Goal: Information Seeking & Learning: Get advice/opinions

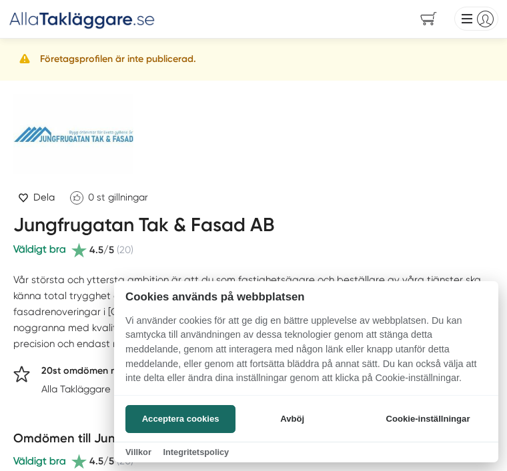
click at [303, 415] on button "Avböj" at bounding box center [292, 419] width 107 height 28
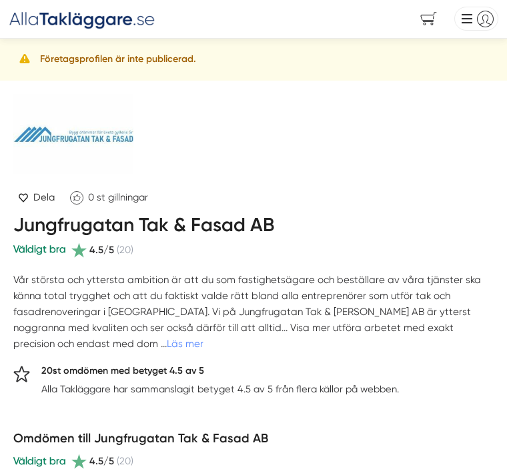
click at [211, 233] on h1 "Jungfrugatan Tak & Fasad AB" at bounding box center [143, 227] width 261 height 29
click at [208, 223] on h1 "Jungfrugatan Tak & Fasad AB" at bounding box center [143, 227] width 261 height 29
click at [195, 228] on h1 "Jungfrugatan Tak & Fasad AB" at bounding box center [143, 227] width 261 height 29
click at [197, 227] on h1 "Jungfrugatan Tak & Fasad AB" at bounding box center [143, 227] width 261 height 29
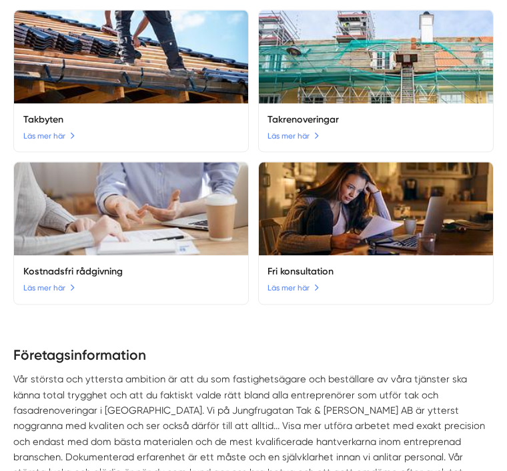
scroll to position [1128, 0]
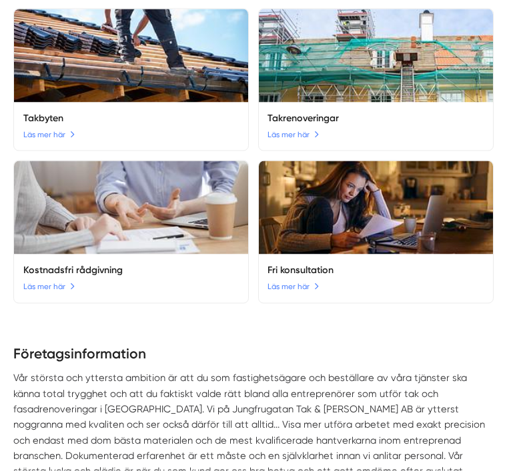
click at [415, 188] on img at bounding box center [376, 207] width 234 height 93
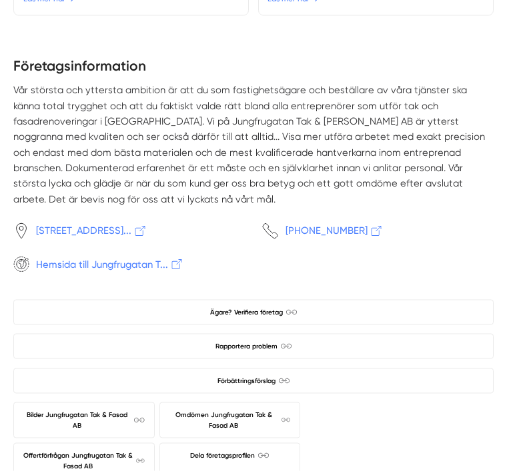
scroll to position [1416, 0]
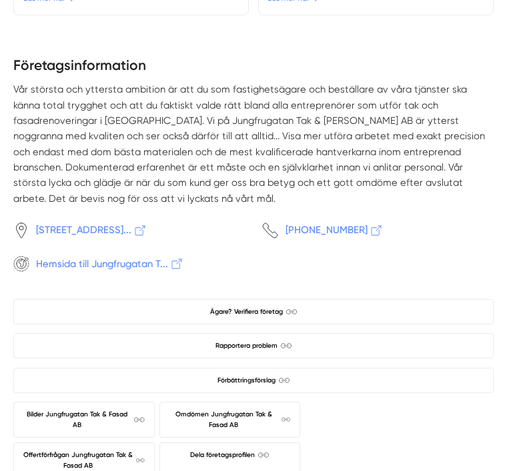
click at [115, 404] on link "Bilder Jungfrugatan Tak & Fasad AB" at bounding box center [83, 420] width 141 height 36
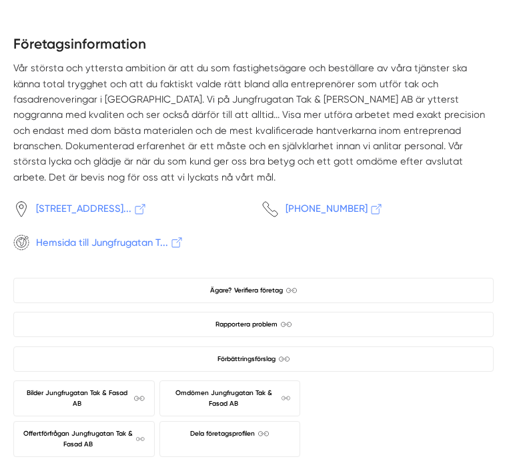
click at [127, 229] on div "Företagsinformation Vår största och yttersta ambition är att du som fastighetsä…" at bounding box center [253, 245] width 480 height 423
click at [119, 235] on span "Hemsida till Jungfrugatan T..." at bounding box center [110, 242] width 148 height 15
click at [283, 388] on span "Omdömen Jungfrugatan Tak & Fasad AB" at bounding box center [229, 398] width 121 height 21
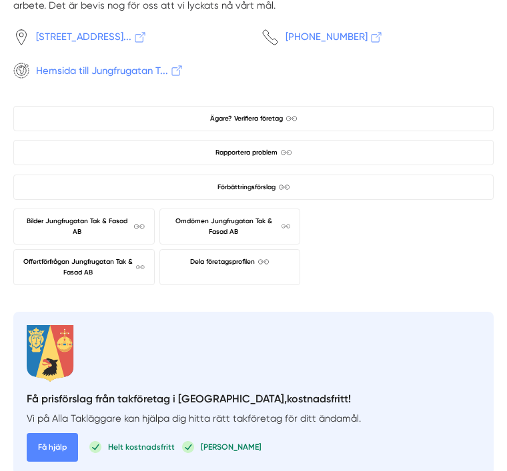
scroll to position [1608, 0]
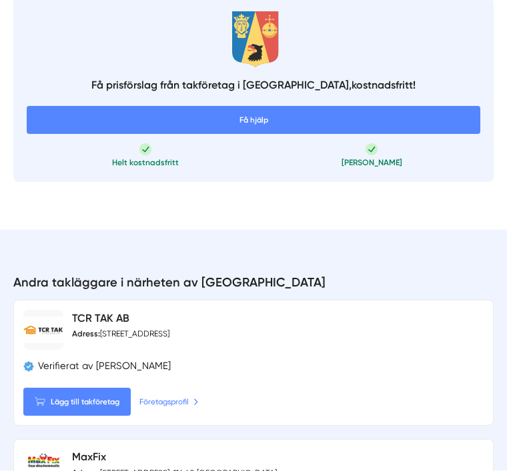
scroll to position [455, 0]
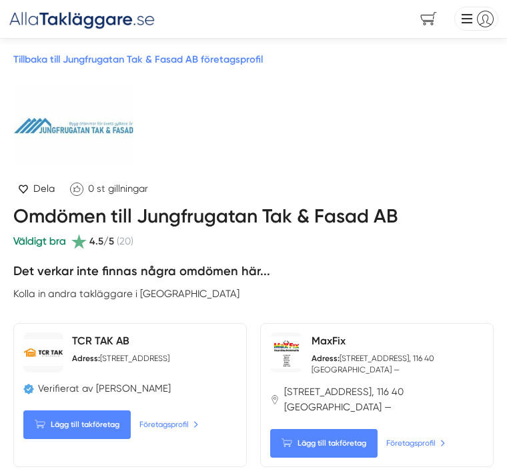
click at [137, 132] on img at bounding box center [86, 125] width 147 height 80
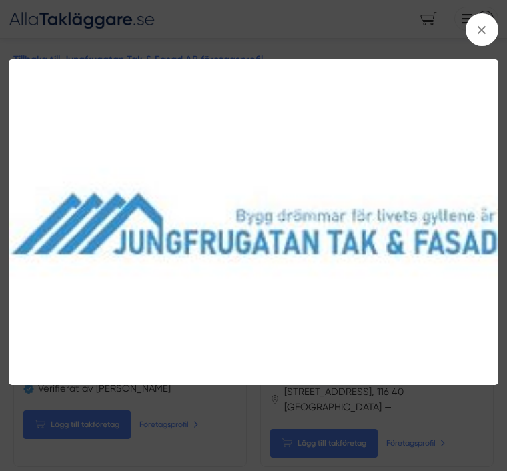
click at [490, 31] on span at bounding box center [481, 29] width 33 height 33
